Goal: Information Seeking & Learning: Find specific fact

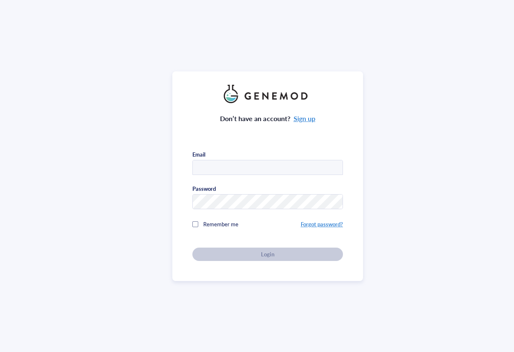
type input "[PERSON_NAME][EMAIL_ADDRESS][DOMAIN_NAME]"
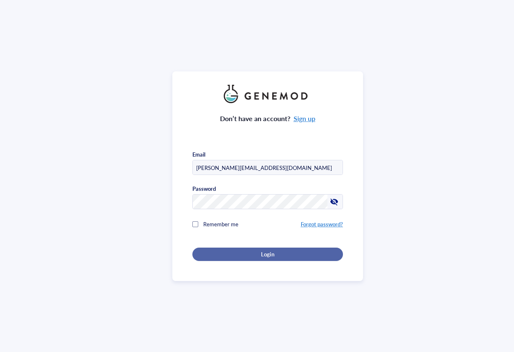
click at [273, 251] on div "Login" at bounding box center [268, 255] width 124 height 8
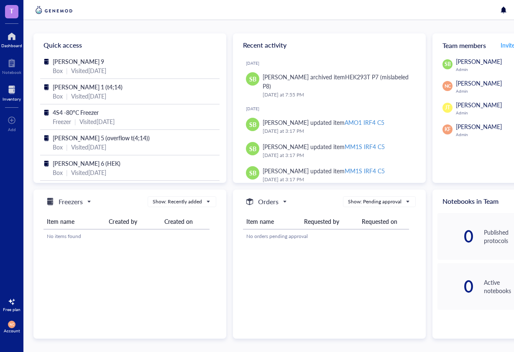
click at [14, 93] on div at bounding box center [12, 89] width 18 height 13
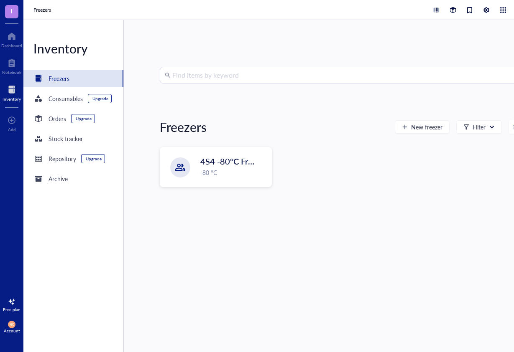
click at [218, 77] on input "search" at bounding box center [344, 75] width 345 height 16
type input "kms12"
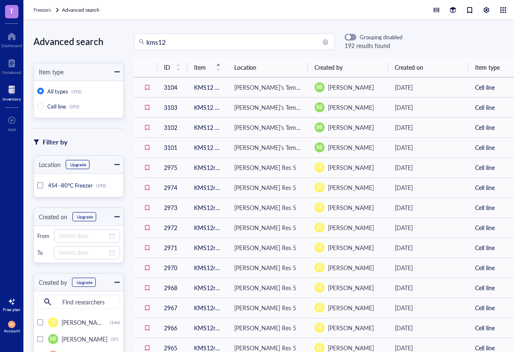
click at [181, 42] on input "kms12" at bounding box center [237, 42] width 183 height 16
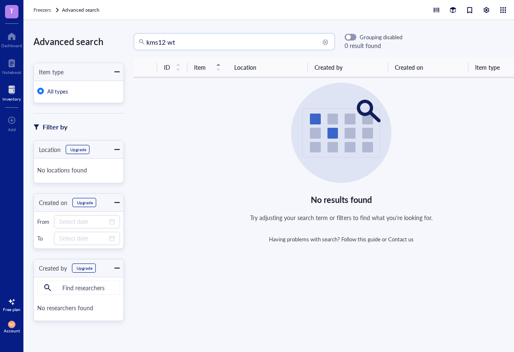
click at [181, 42] on input "kms12 wt" at bounding box center [237, 42] width 183 height 16
type input "kms12"
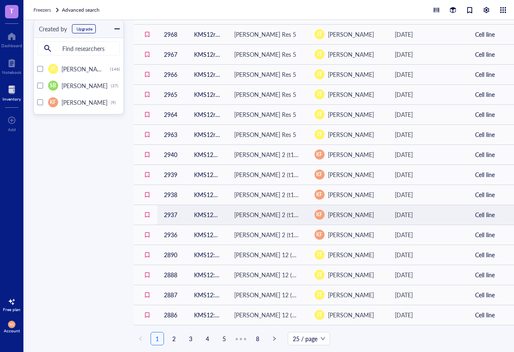
scroll to position [254, 0]
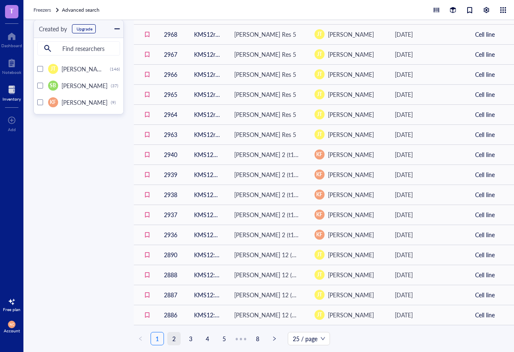
click at [169, 340] on link "2" at bounding box center [174, 339] width 13 height 13
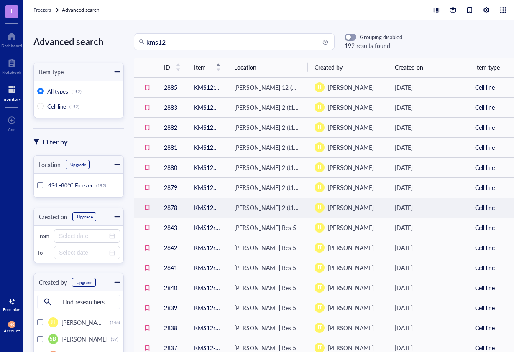
click at [201, 207] on td "KMS12BM - unrecorded" at bounding box center [207, 208] width 40 height 20
